Goal: Task Accomplishment & Management: Manage account settings

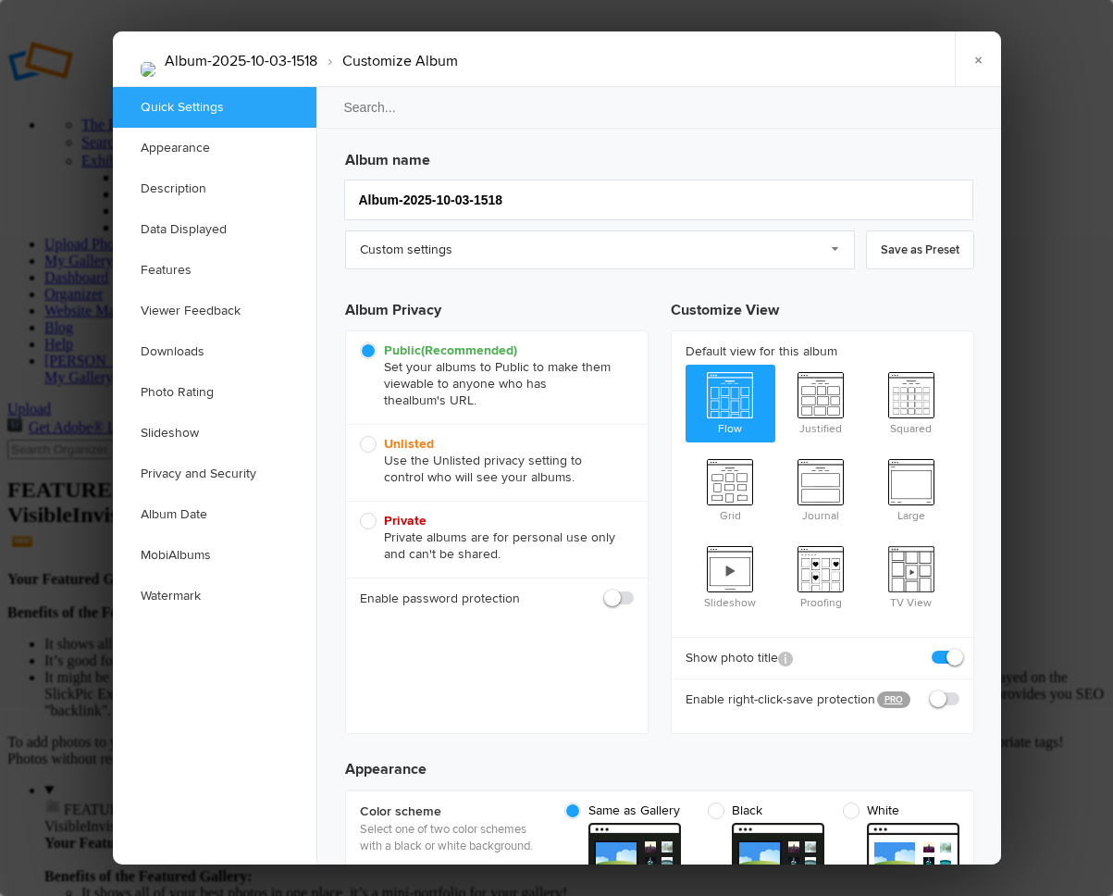
click at [375, 527] on span "Private Private albums are for personal use only and can't be shared." at bounding box center [492, 538] width 265 height 50
click at [360, 513] on input "Private Private albums are for personal use only and can't be shared." at bounding box center [359, 512] width 1 height 1
radio input "true"
click at [979, 58] on link "×" at bounding box center [978, 59] width 46 height 56
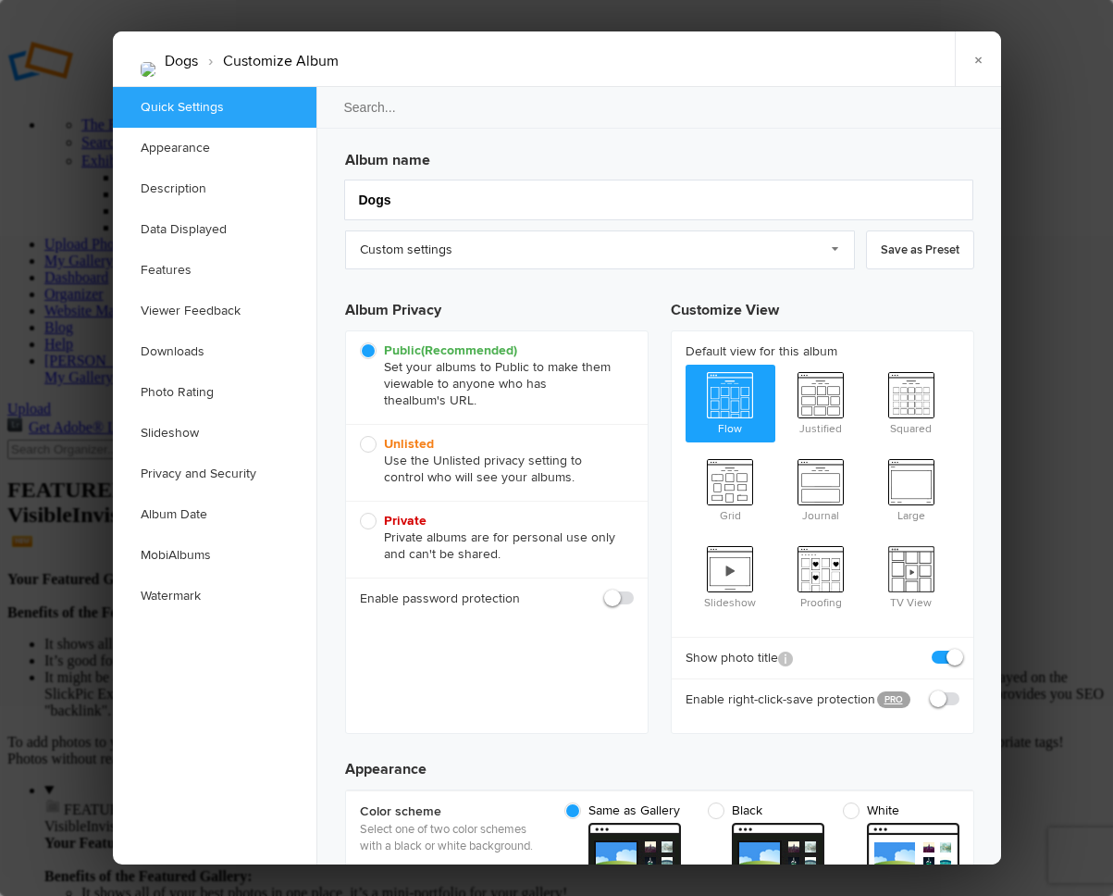
click at [292, 189] on link "Description" at bounding box center [215, 188] width 204 height 41
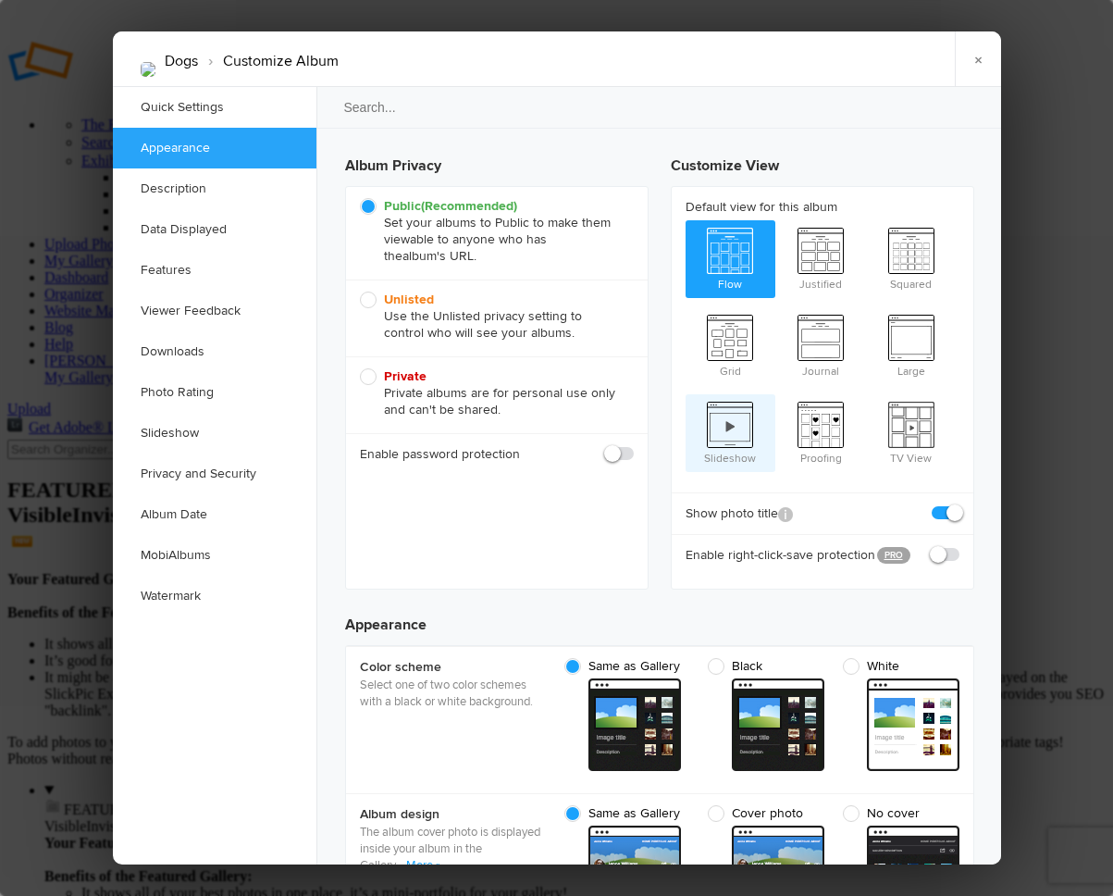
scroll to position [230, 0]
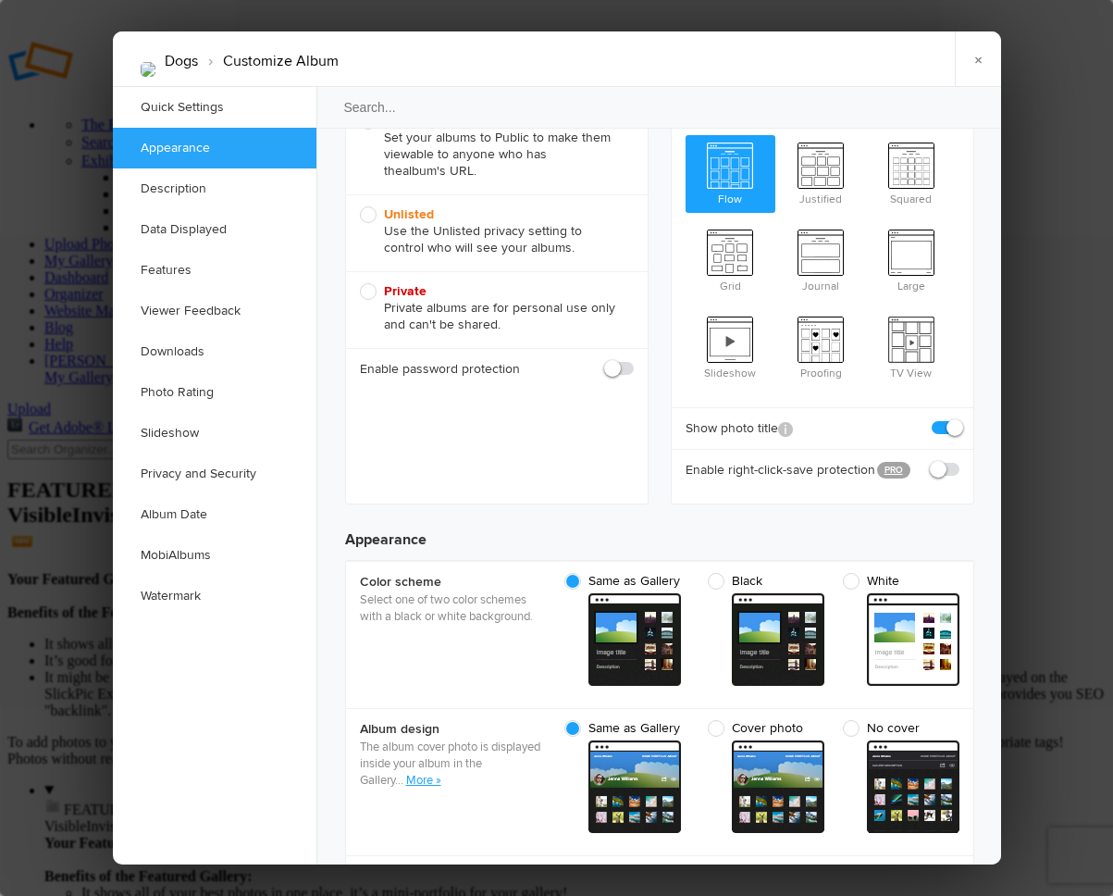
click at [370, 291] on span "Private Private albums are for personal use only and can't be shared." at bounding box center [492, 308] width 265 height 50
click at [360, 283] on input "Private Private albums are for personal use only and can't be shared." at bounding box center [359, 282] width 1 height 1
radio input "true"
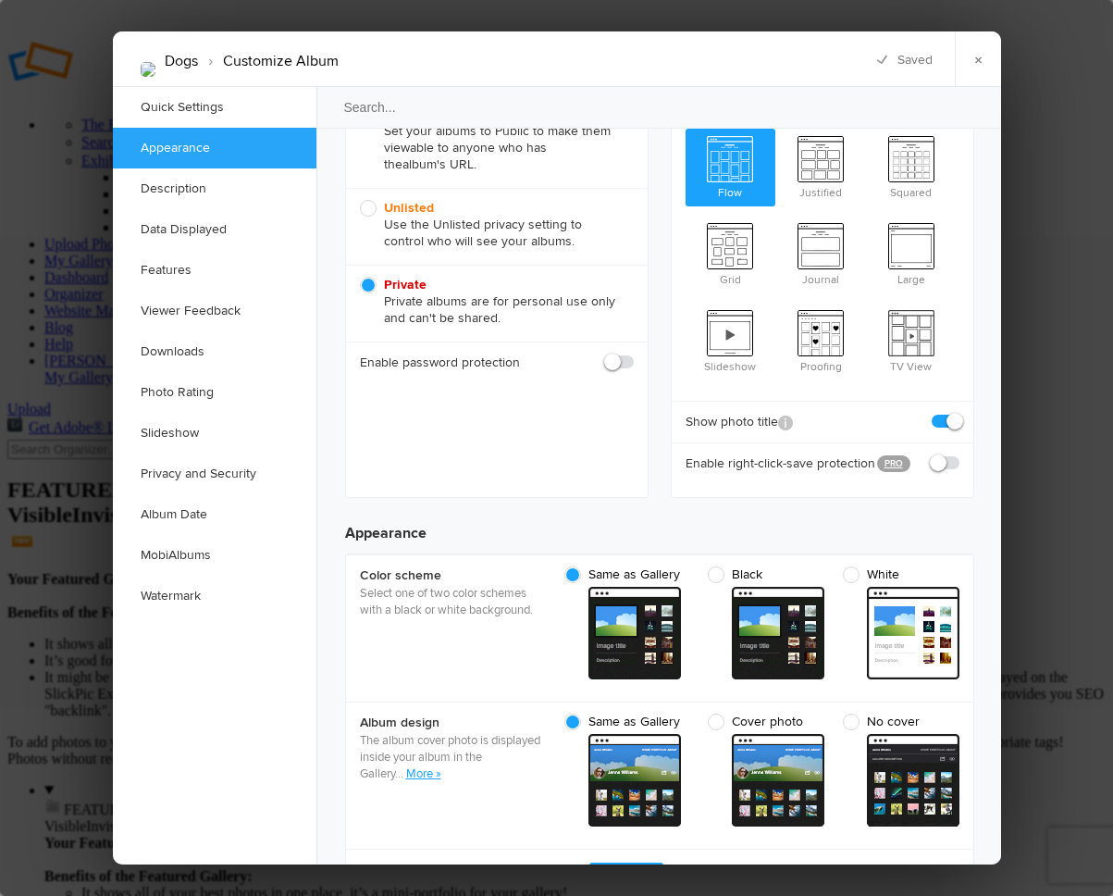
scroll to position [230, 0]
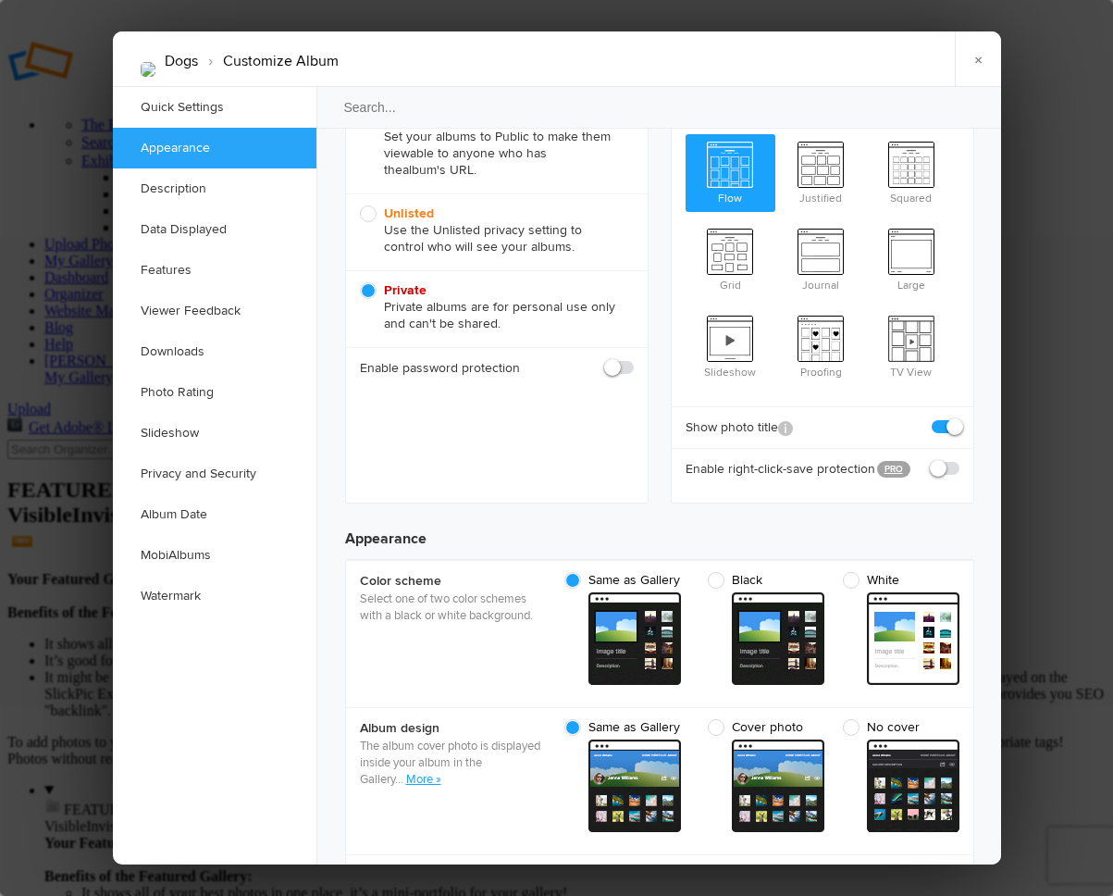
click at [909, 60] on div "Dogs › Customize Album × Saving Saved" at bounding box center [557, 59] width 888 height 56
click at [91, 258] on div at bounding box center [556, 448] width 1113 height 896
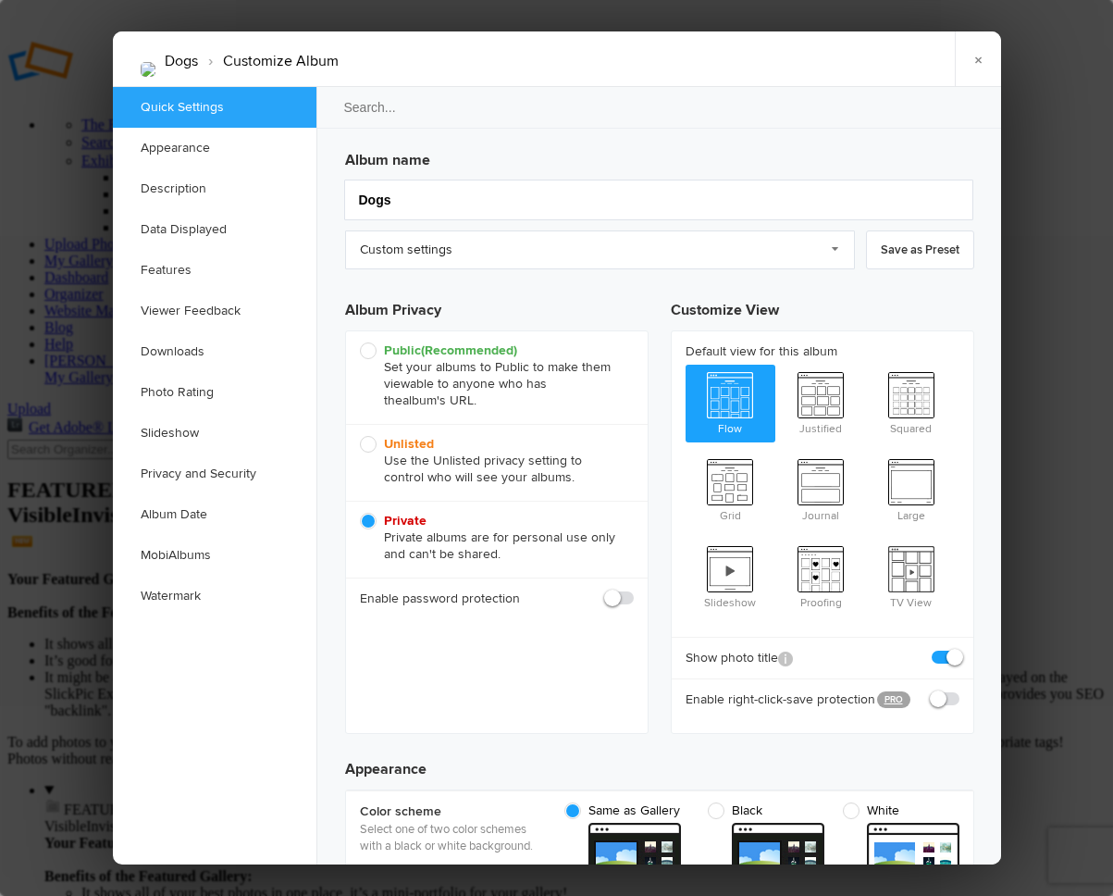
click at [367, 347] on span "Public (Recommended) Set your albums to Public to make them viewable to anyone …" at bounding box center [492, 375] width 265 height 67
click at [360, 342] on input "Public (Recommended) Set your albums to Public to make them viewable to anyone …" at bounding box center [359, 341] width 1 height 1
radio input "true"
click at [981, 57] on link "×" at bounding box center [978, 59] width 46 height 56
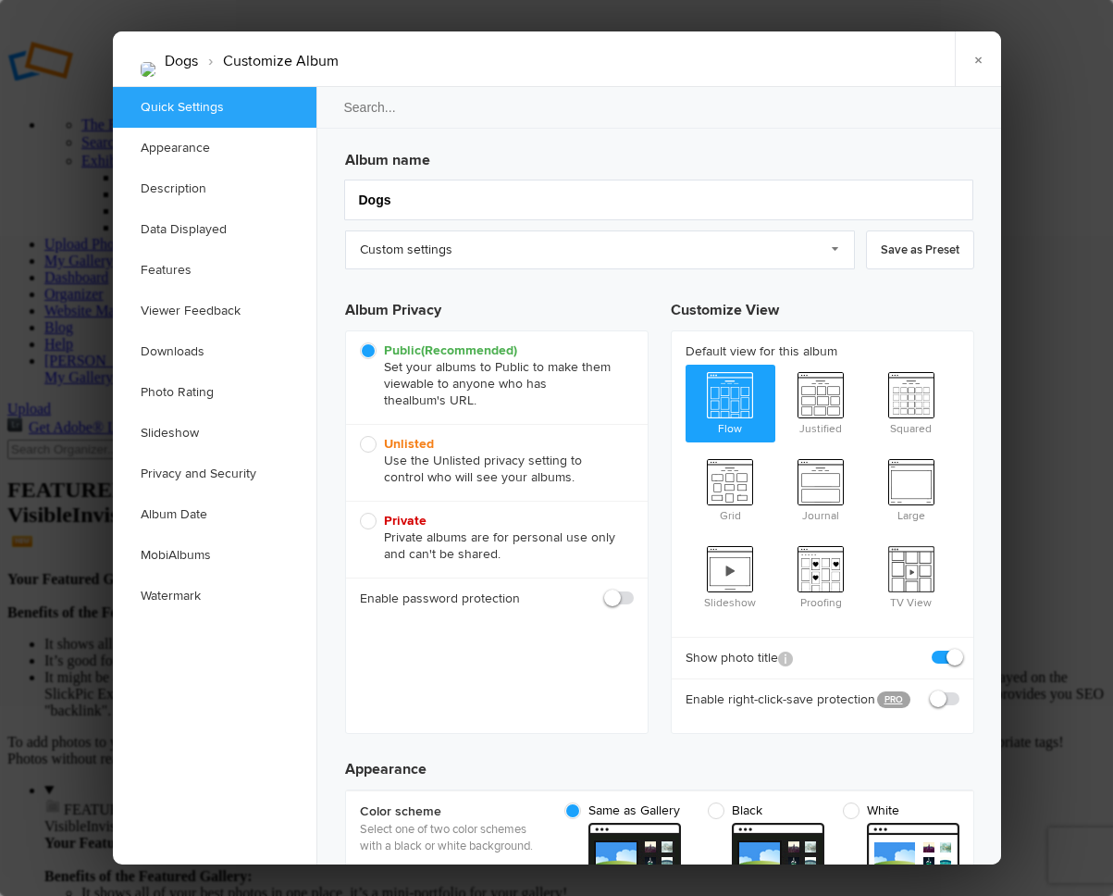
click at [368, 519] on span "Private Private albums are for personal use only and can't be shared." at bounding box center [492, 538] width 265 height 50
click at [360, 513] on input "Private Private albums are for personal use only and can't be shared." at bounding box center [359, 512] width 1 height 1
radio input "true"
click at [913, 57] on div "Dogs › Customize Album × Saving Saved" at bounding box center [557, 59] width 888 height 56
click at [981, 59] on link "×" at bounding box center [978, 59] width 46 height 56
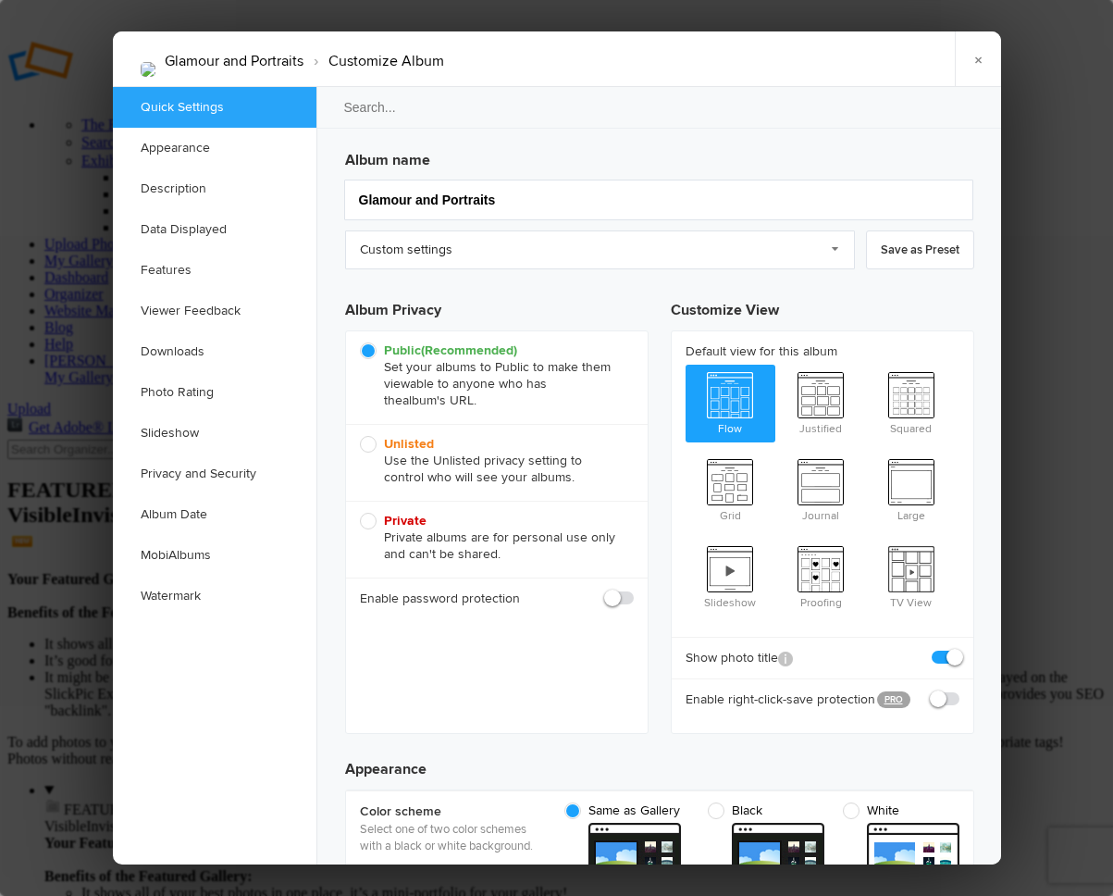
click at [470, 192] on input "Glamour and Portraits" at bounding box center [658, 200] width 629 height 41
click at [367, 519] on span "Private Private albums are for personal use only and can't be shared." at bounding box center [492, 538] width 265 height 50
click at [360, 513] on input "Private Private albums are for personal use only and can't be shared." at bounding box center [359, 512] width 1 height 1
radio input "true"
click at [978, 56] on link "×" at bounding box center [978, 59] width 46 height 56
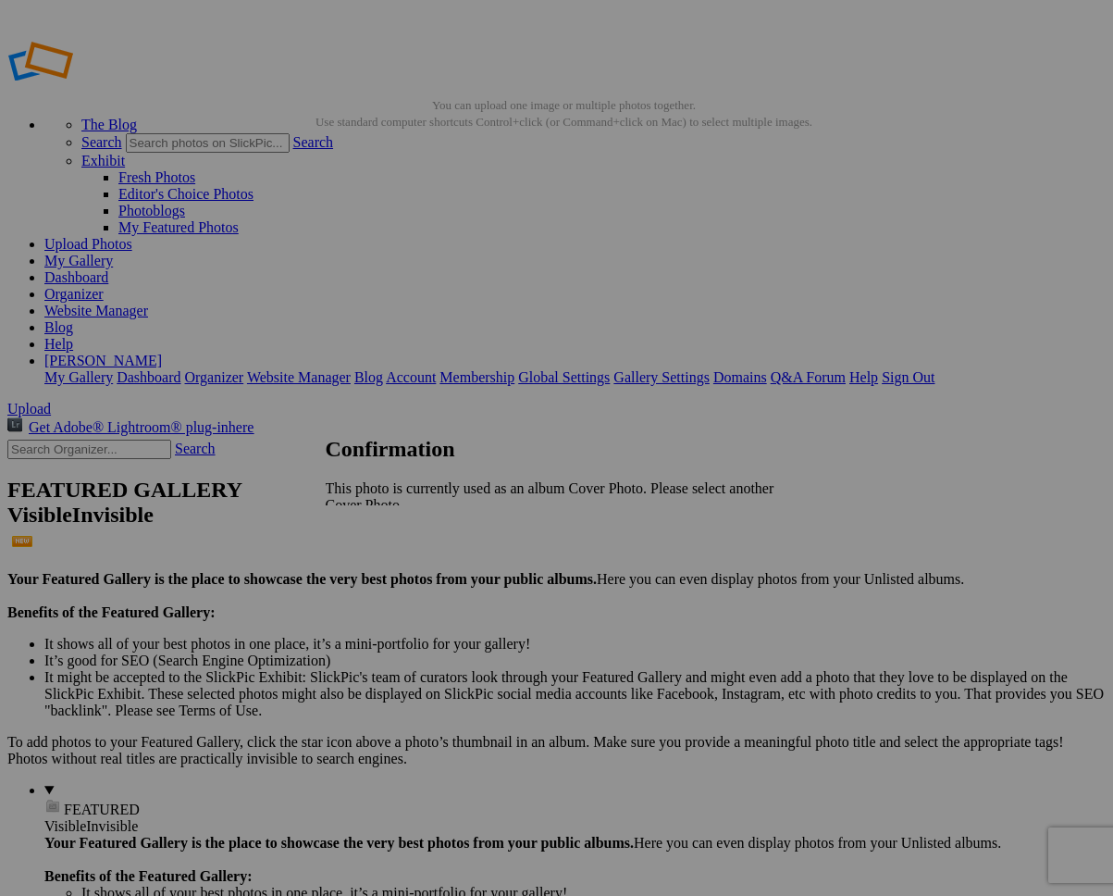
click at [388, 528] on span "OK" at bounding box center [376, 536] width 21 height 16
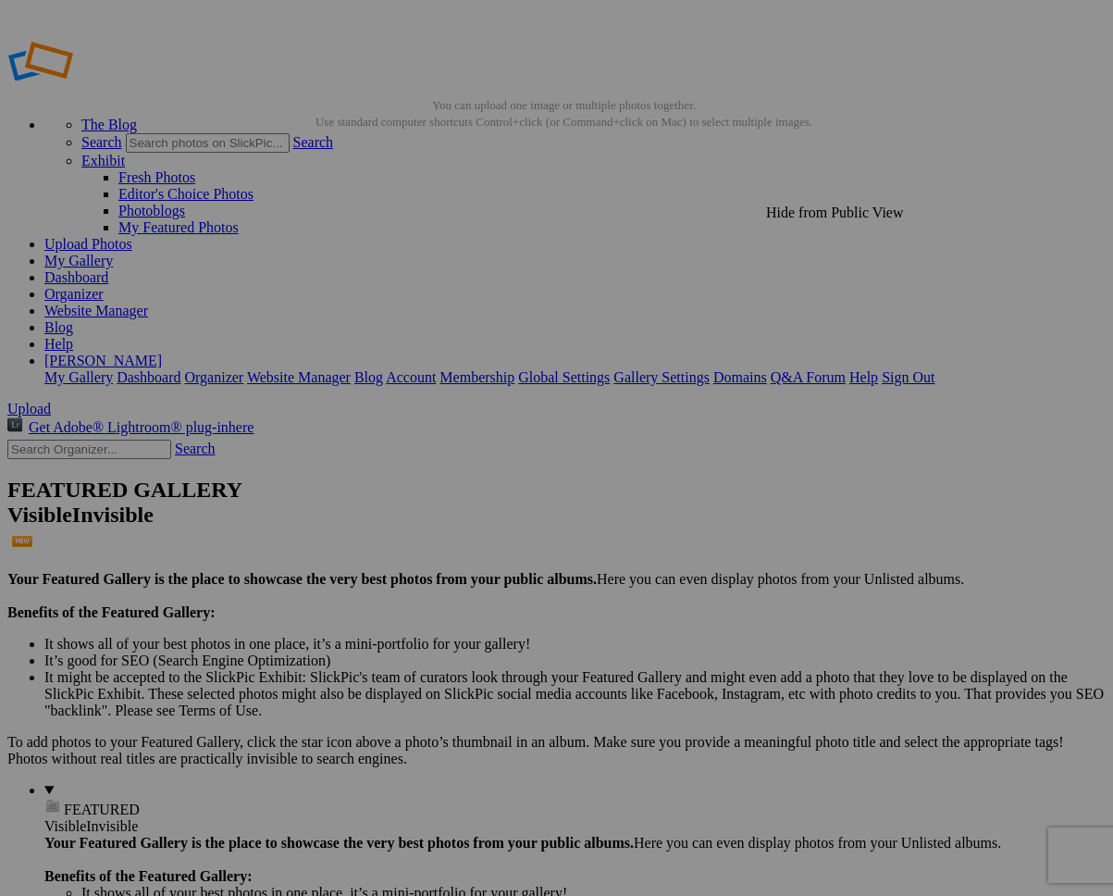
click at [162, 353] on link "[PERSON_NAME]" at bounding box center [103, 361] width 118 height 16
click at [935, 369] on link "Sign Out" at bounding box center [908, 377] width 53 height 16
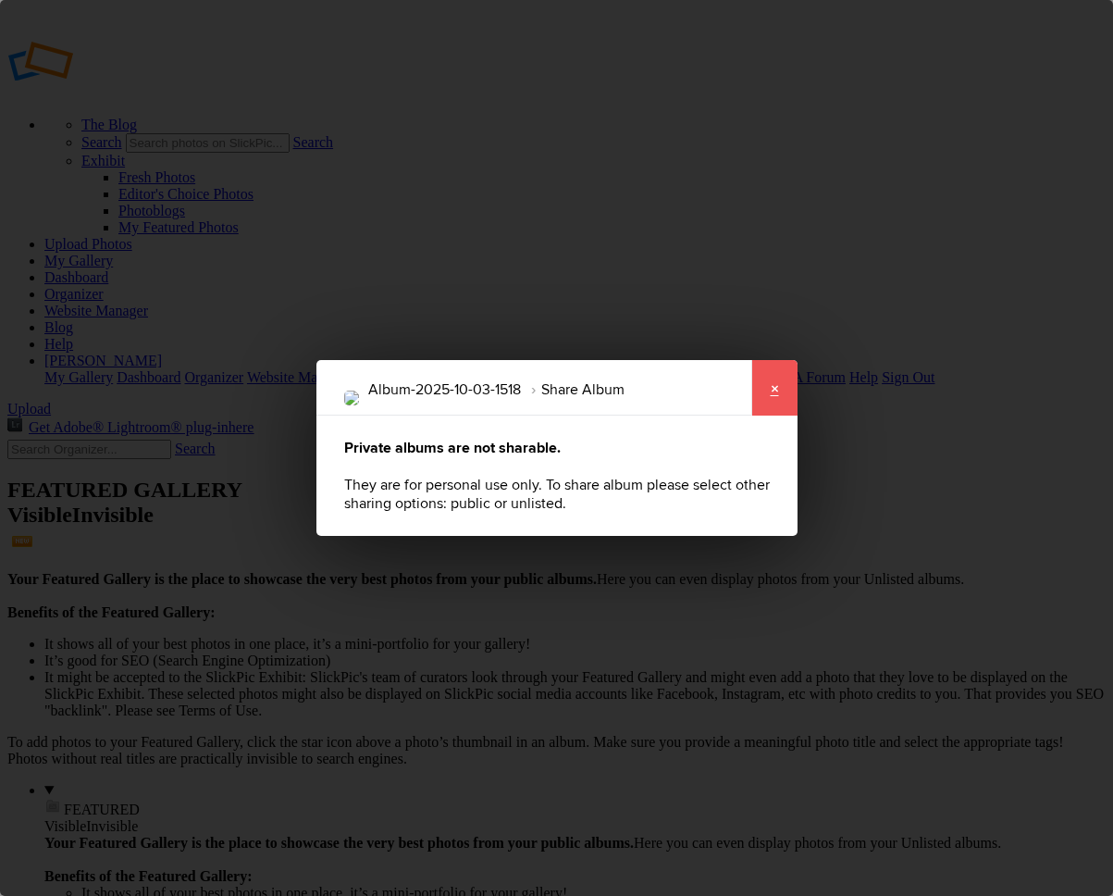
click at [774, 394] on link "×" at bounding box center [774, 388] width 46 height 56
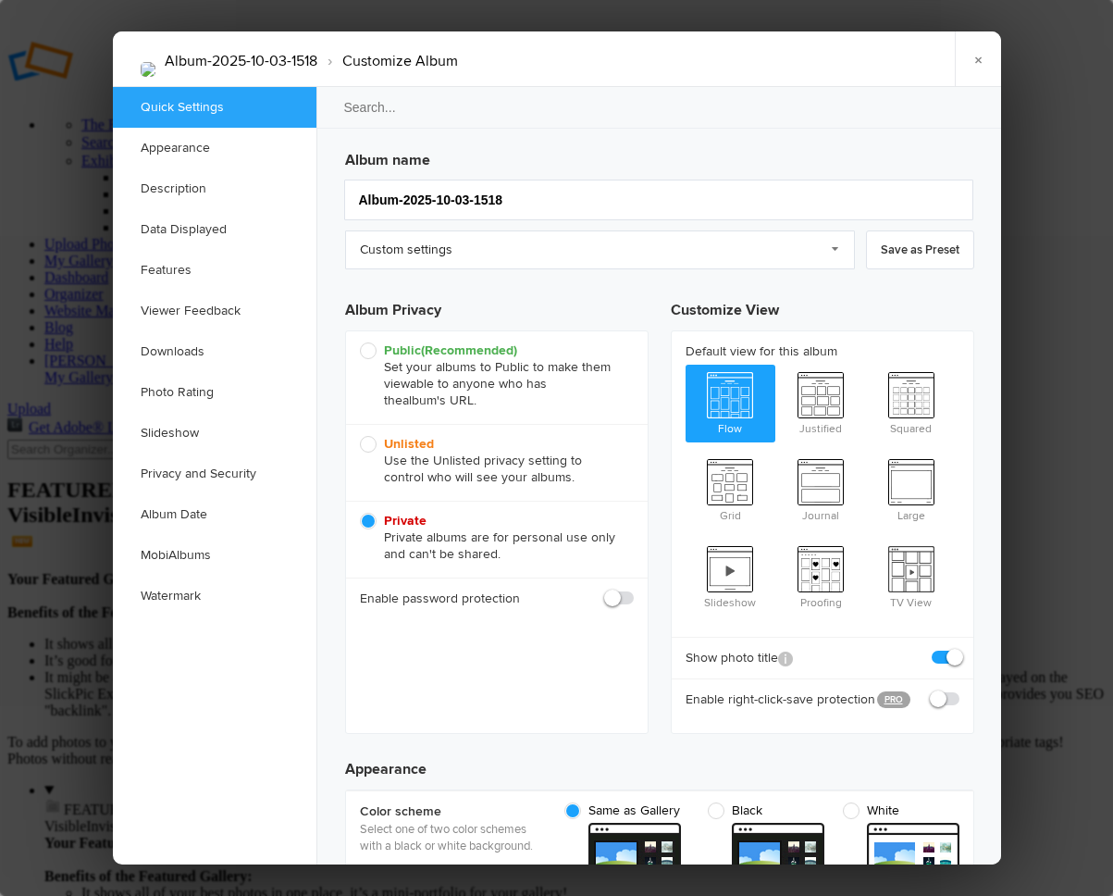
click at [364, 350] on span "Public (Recommended) Set your albums to Public to make them viewable to anyone …" at bounding box center [492, 375] width 265 height 67
click at [360, 342] on input "Public (Recommended) Set your albums to Public to make them viewable to anyone …" at bounding box center [359, 341] width 1 height 1
radio input "true"
click at [979, 59] on link "×" at bounding box center [978, 59] width 46 height 56
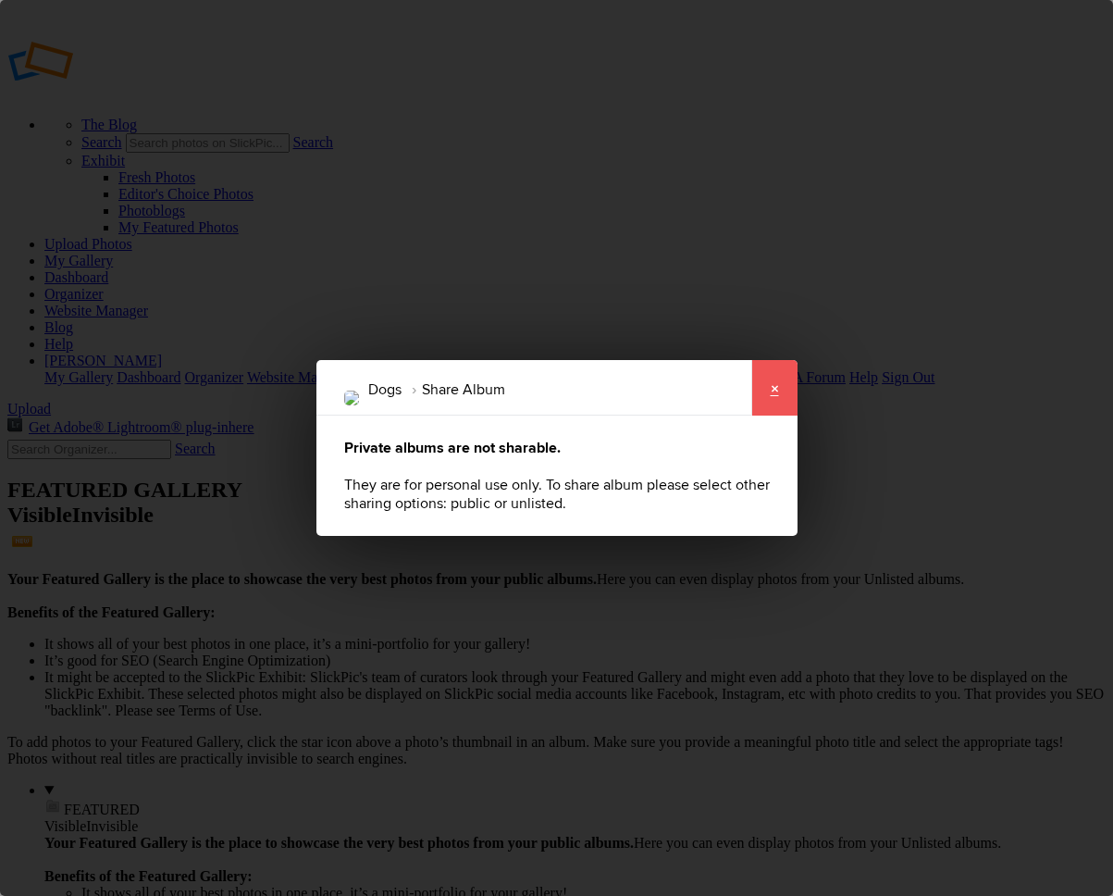
click at [774, 396] on link "×" at bounding box center [774, 388] width 46 height 56
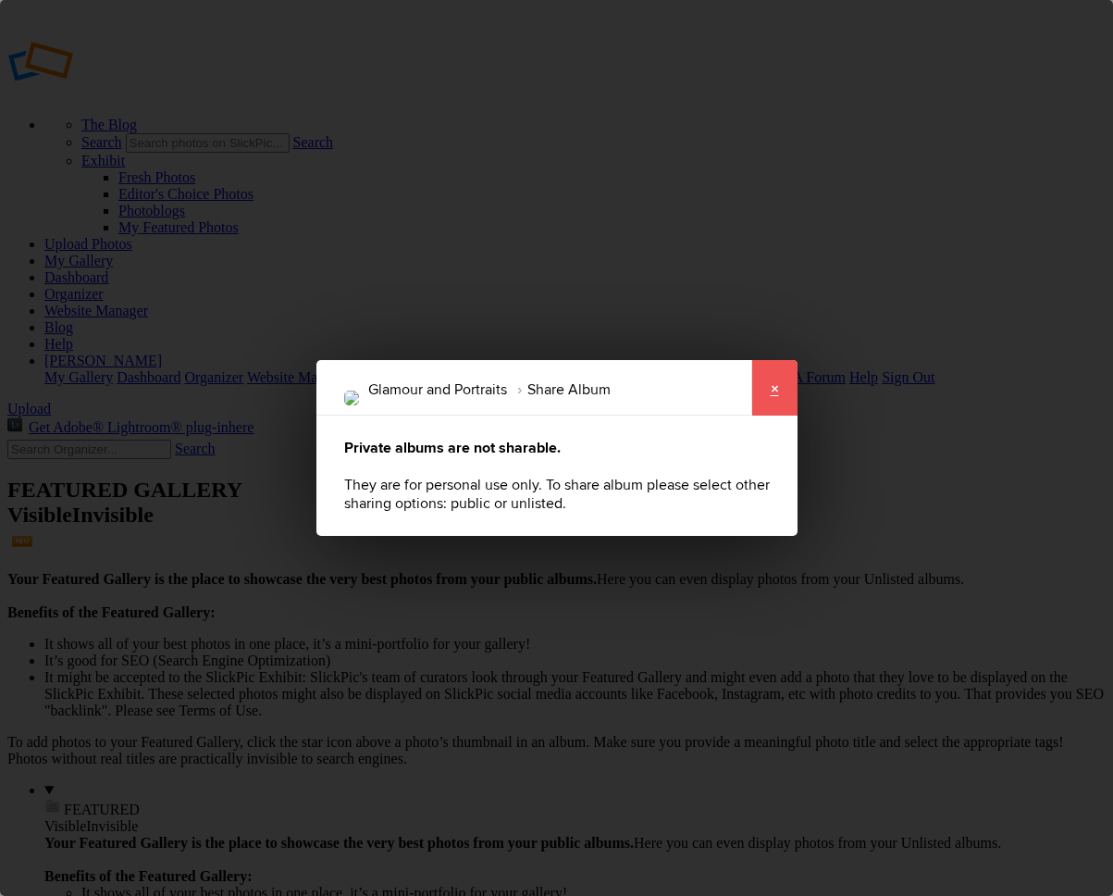
click at [778, 393] on link "×" at bounding box center [774, 388] width 46 height 56
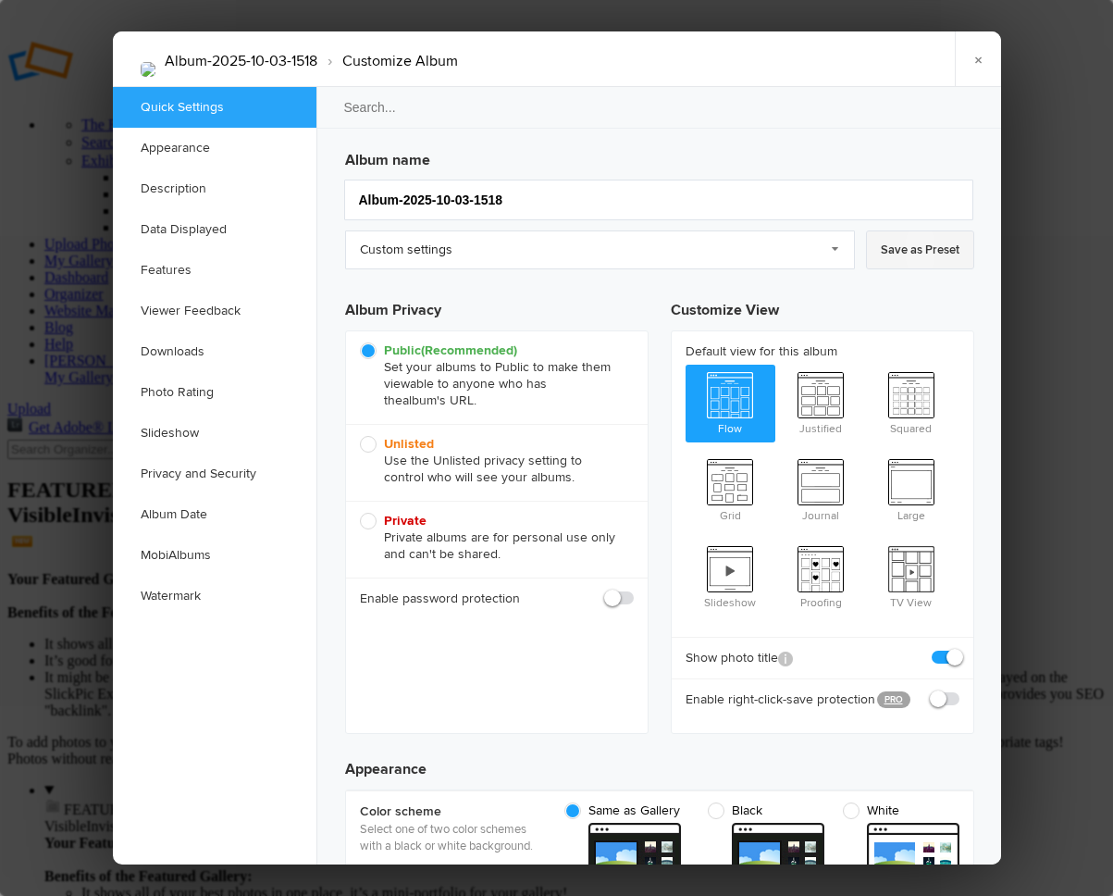
click at [910, 251] on link "Save as Preset" at bounding box center [920, 249] width 108 height 39
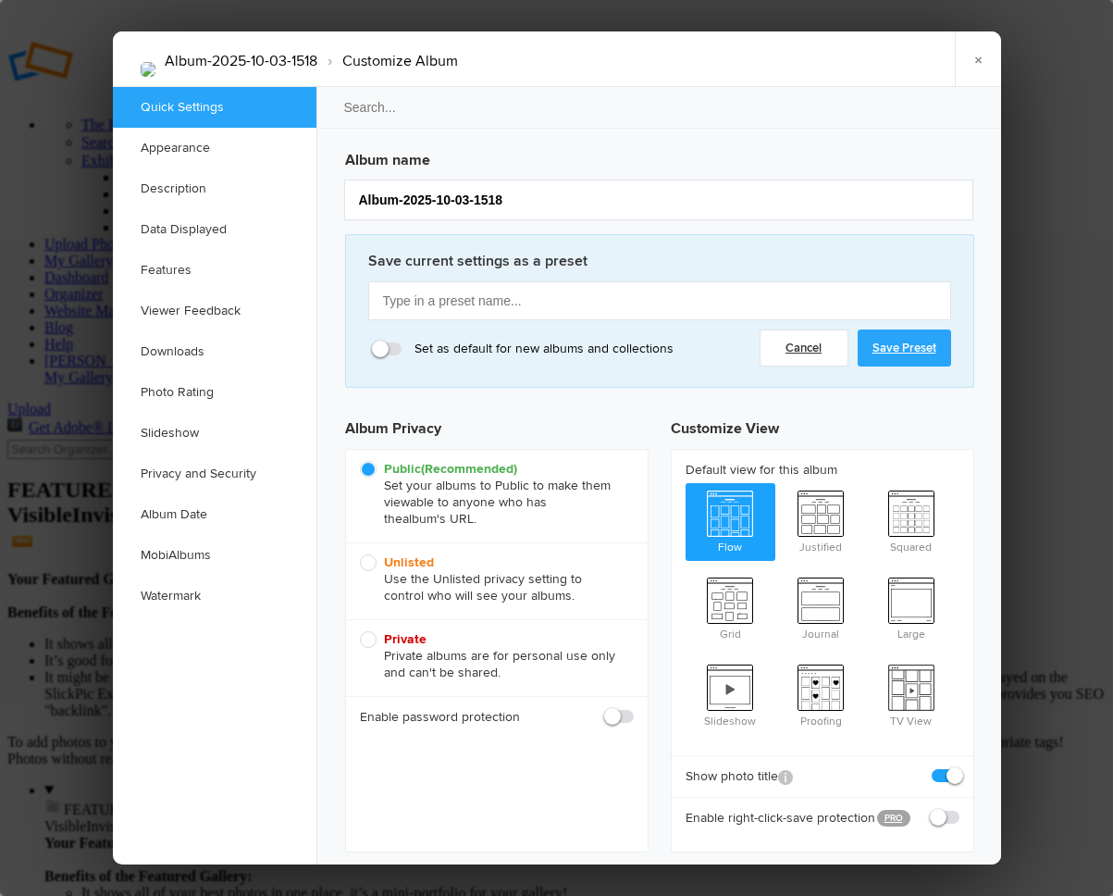
click at [900, 348] on link "Save Preset" at bounding box center [904, 347] width 93 height 37
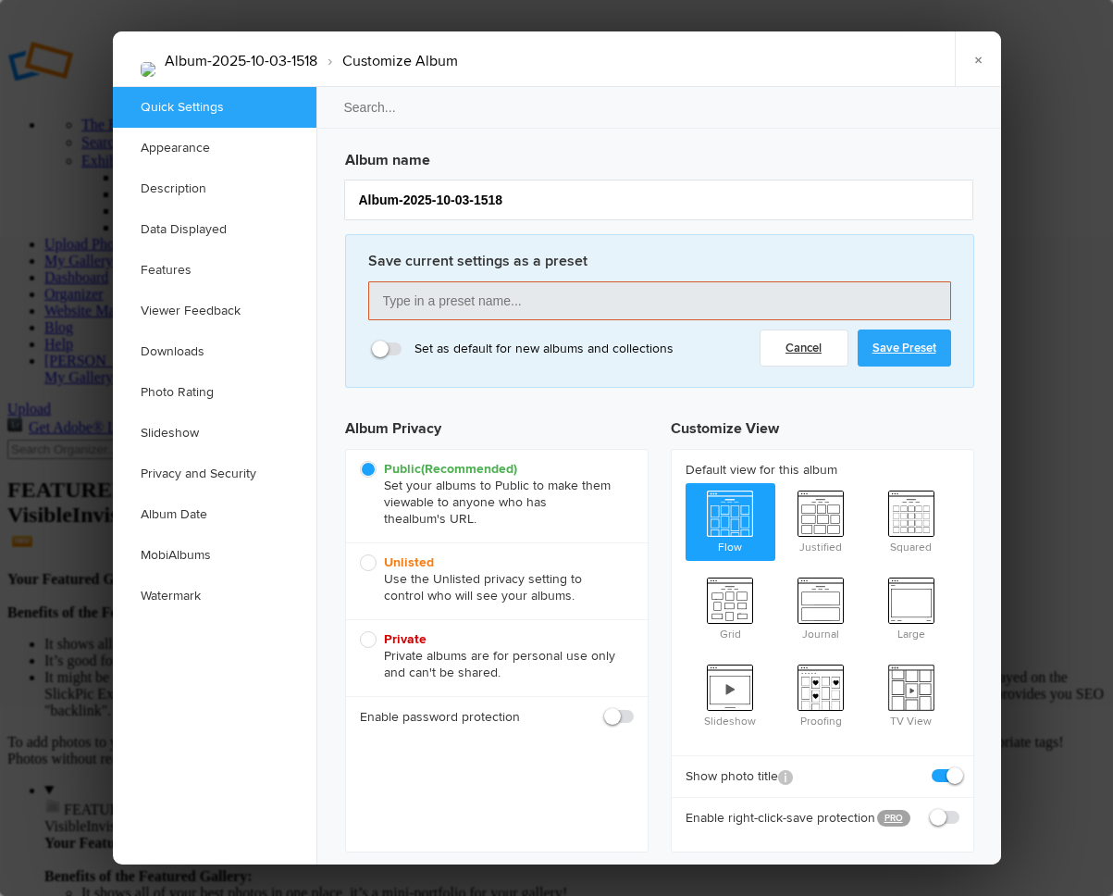
click at [896, 348] on link "Save Preset" at bounding box center [904, 347] width 93 height 37
click at [978, 56] on link "×" at bounding box center [978, 59] width 46 height 56
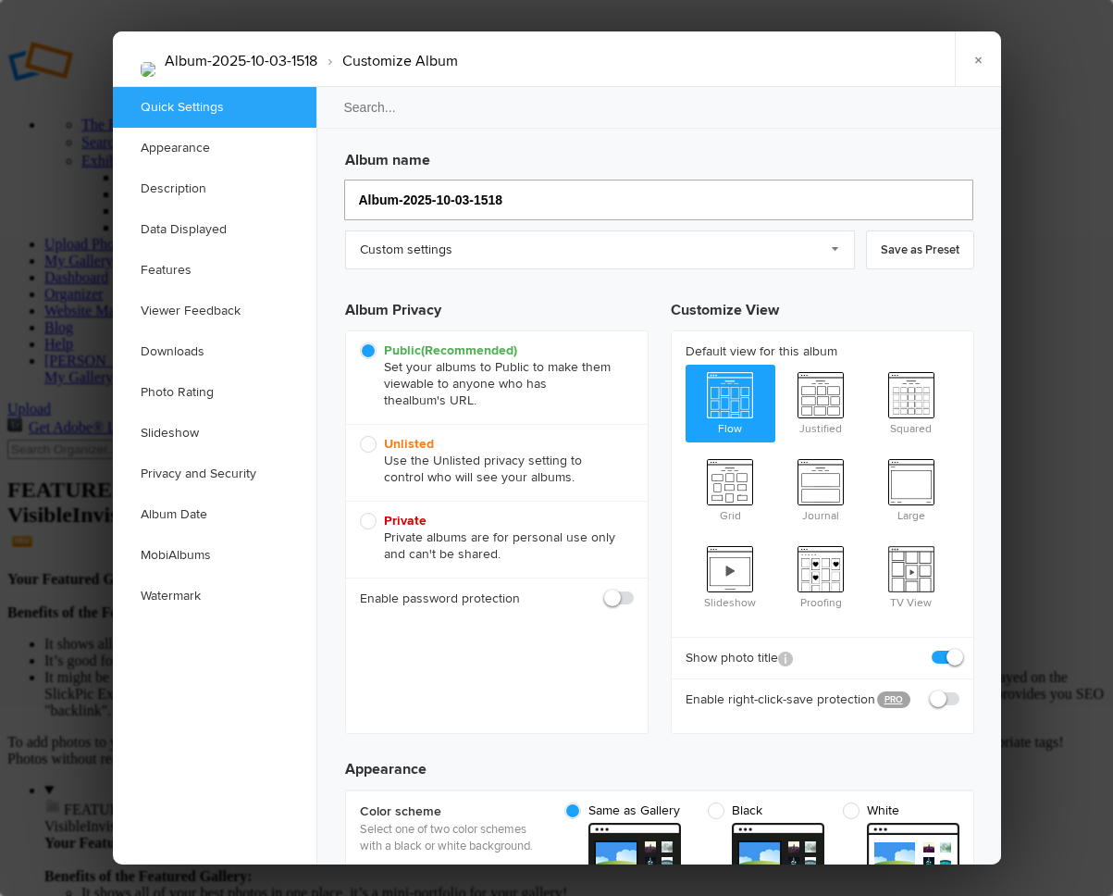
click at [468, 195] on input "Album-2025-10-03-1518" at bounding box center [658, 200] width 629 height 41
click at [370, 352] on span "Public (Recommended) Set your albums to Public to make them viewable to anyone …" at bounding box center [492, 375] width 265 height 67
click at [360, 342] on input "Public (Recommended) Set your albums to Public to make them viewable to anyone …" at bounding box center [359, 341] width 1 height 1
click at [912, 252] on link "Save as Preset" at bounding box center [920, 249] width 108 height 39
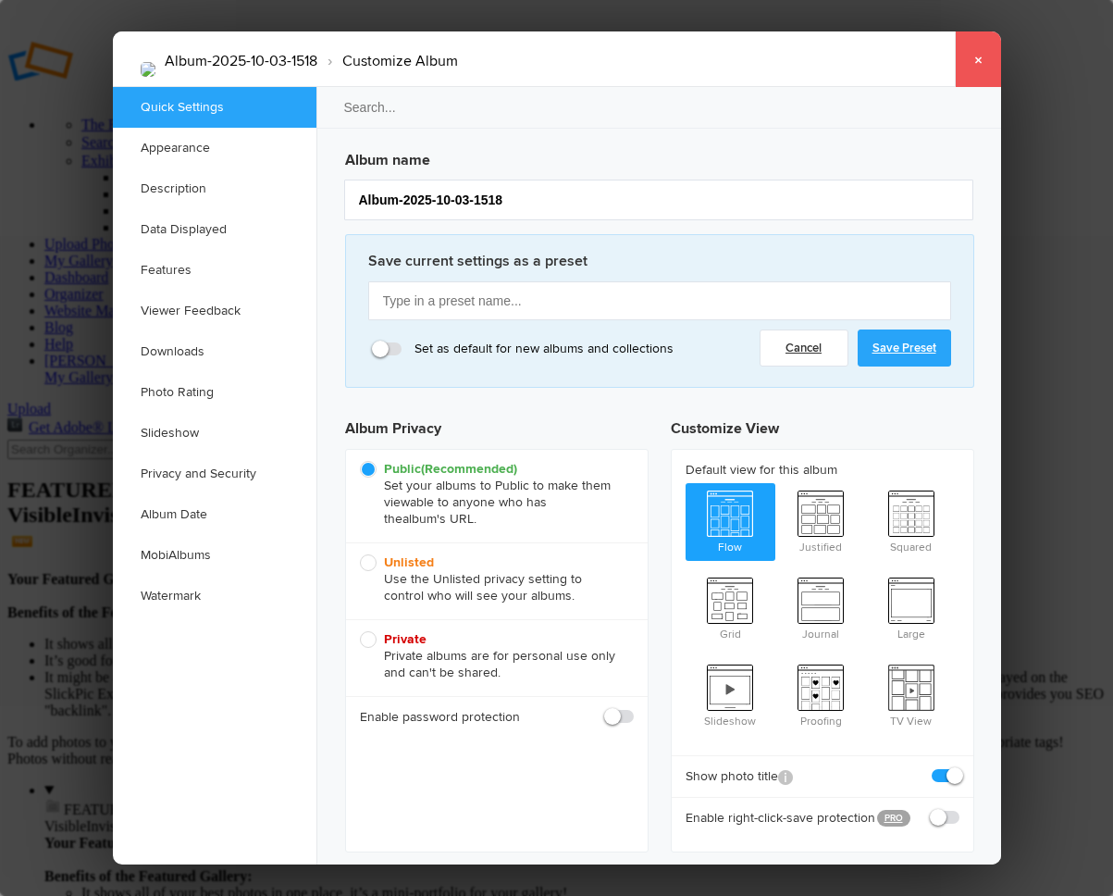
click at [978, 55] on link "×" at bounding box center [978, 59] width 46 height 56
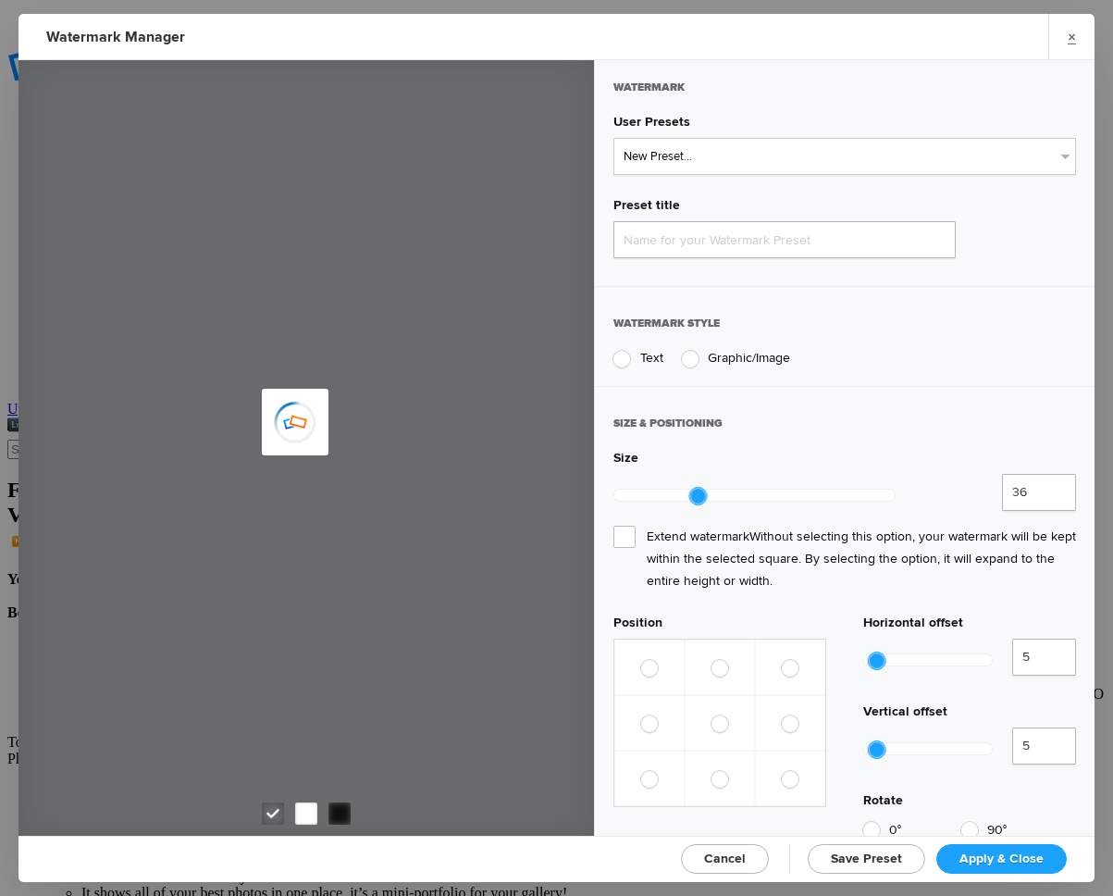
type input "Watermark-10/4/2025"
radio input "true"
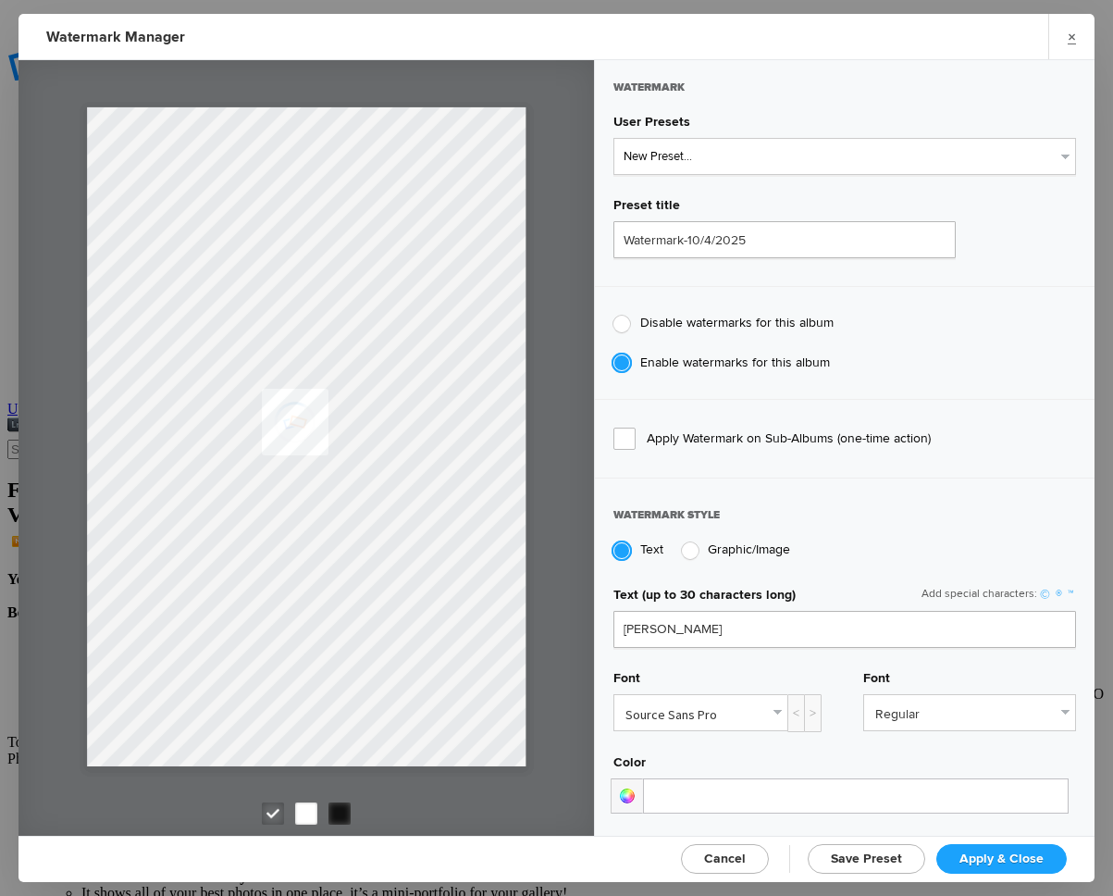
click at [622, 359] on div at bounding box center [622, 362] width 17 height 17
click at [614, 354] on input "Enable watermarks for this album" at bounding box center [613, 354] width 1 height 1
click at [622, 359] on div at bounding box center [622, 362] width 17 height 17
click at [614, 354] on input "Enable watermarks for this album" at bounding box center [613, 354] width 1 height 1
type input "Wolfgang Wittling"
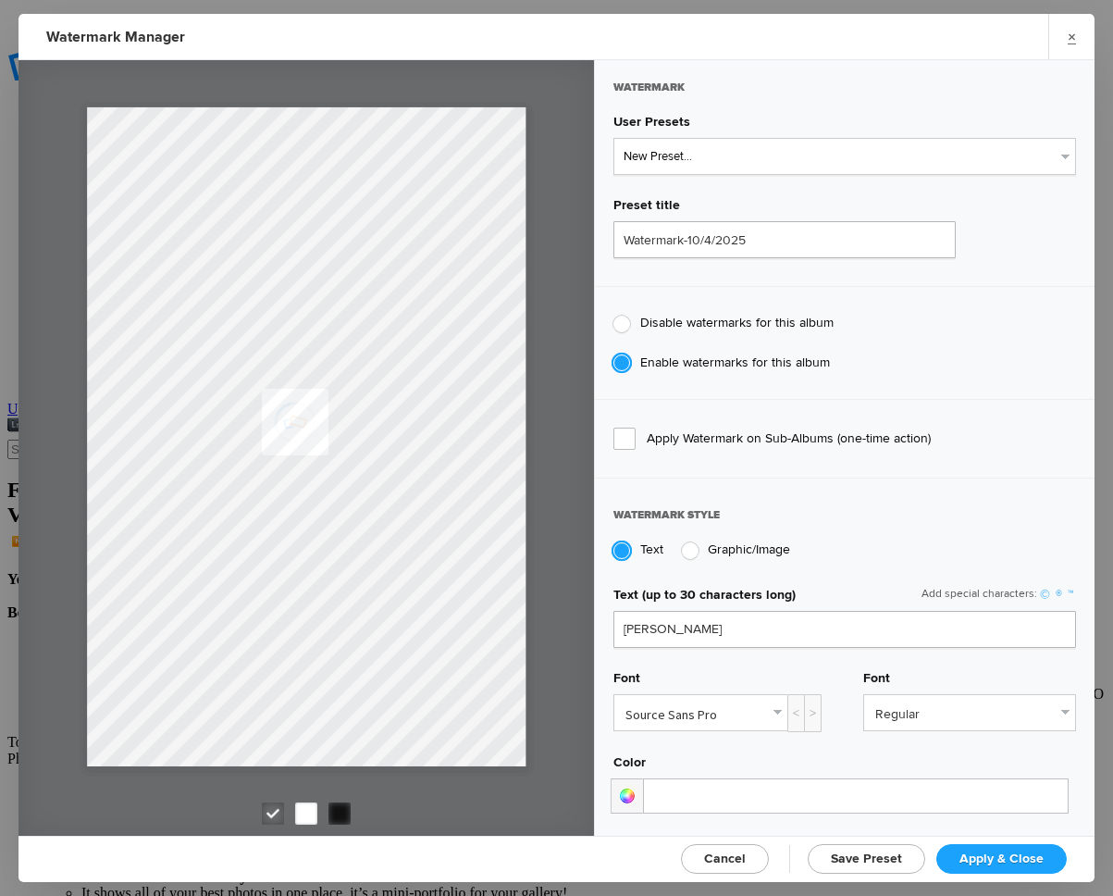
click at [620, 321] on div at bounding box center [622, 324] width 17 height 17
click at [614, 315] on input "Disable watermarks for this album" at bounding box center [613, 314] width 1 height 1
radio input "true"
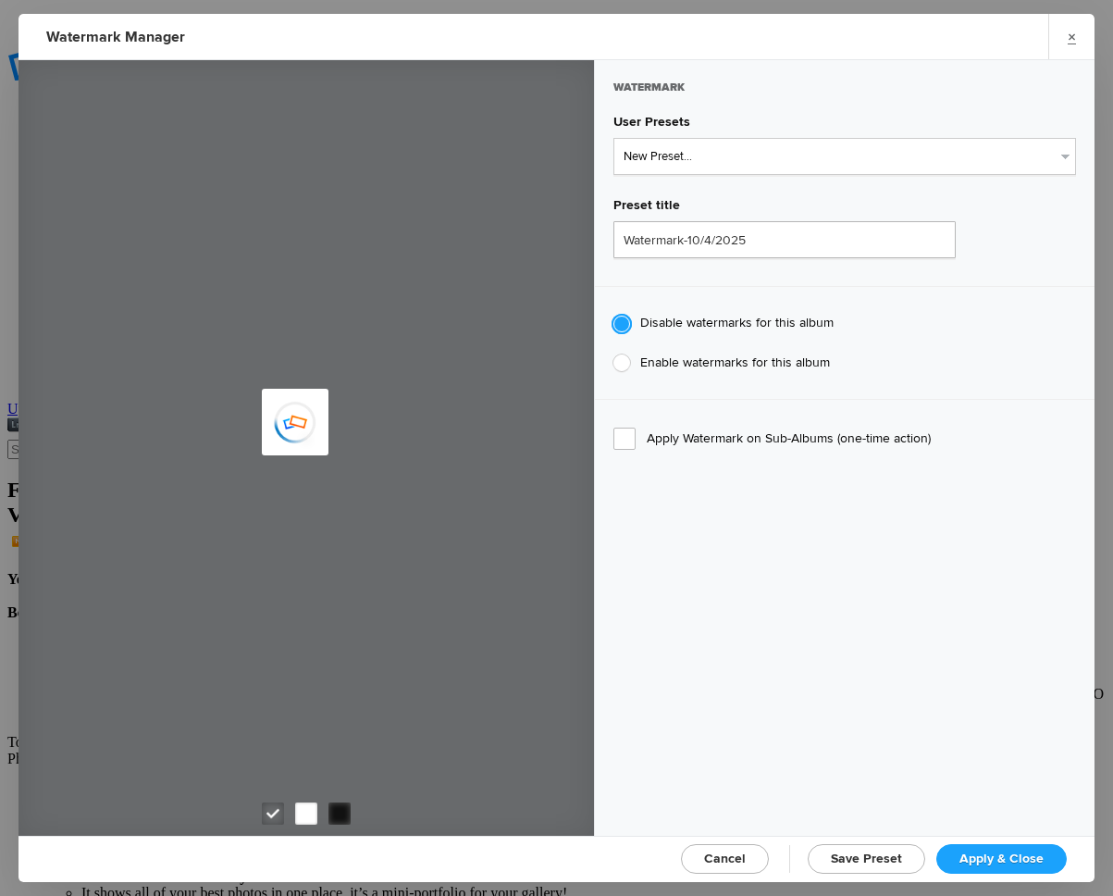
click at [996, 855] on span "Apply & Close" at bounding box center [1002, 858] width 84 height 16
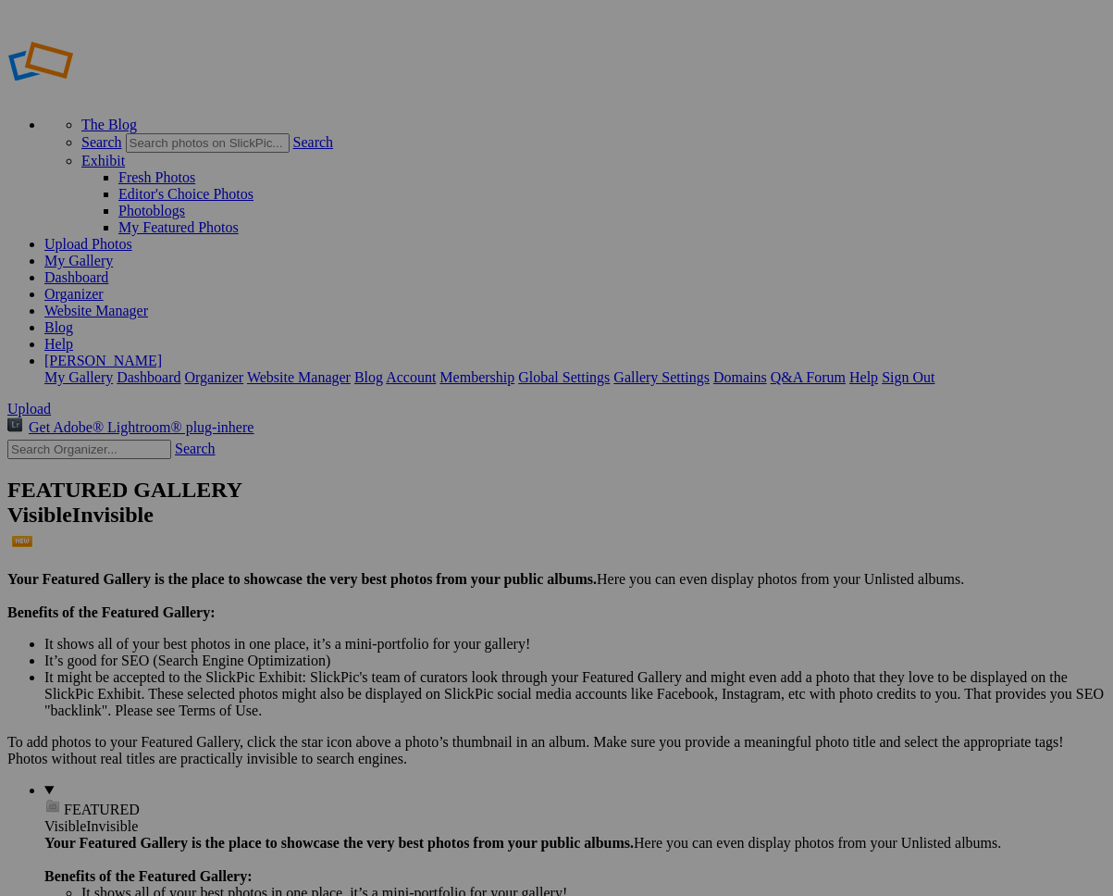
drag, startPoint x: 1087, startPoint y: 19, endPoint x: 1095, endPoint y: 61, distance: 43.2
click at [162, 353] on link "[PERSON_NAME]" at bounding box center [103, 361] width 118 height 16
click at [935, 369] on link "Sign Out" at bounding box center [908, 377] width 53 height 16
